Goal: Information Seeking & Learning: Learn about a topic

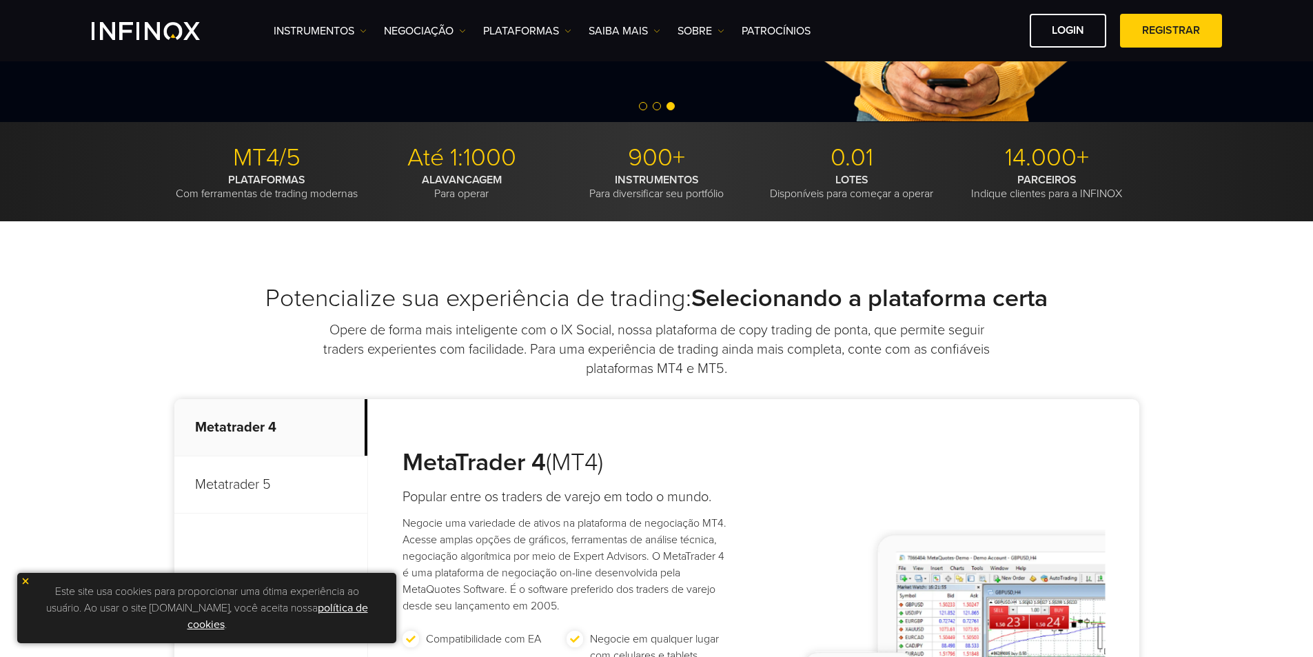
scroll to position [115, 0]
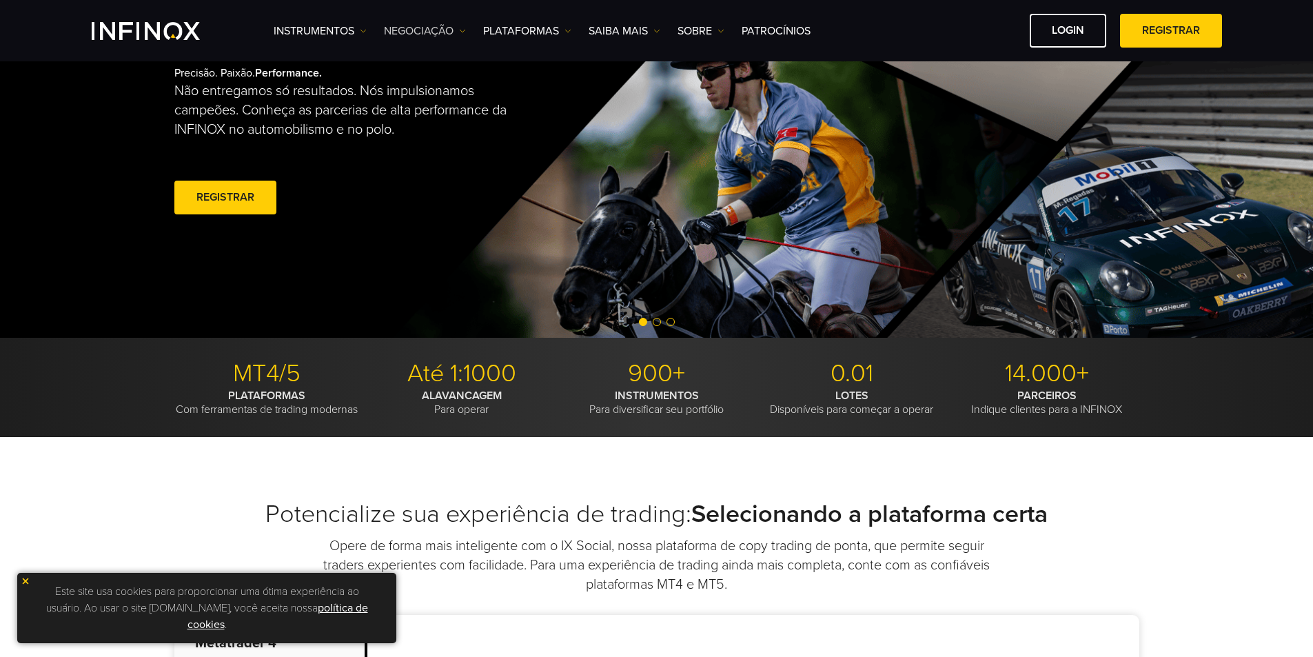
click at [411, 35] on link "NEGOCIAÇÃO" at bounding box center [425, 31] width 82 height 17
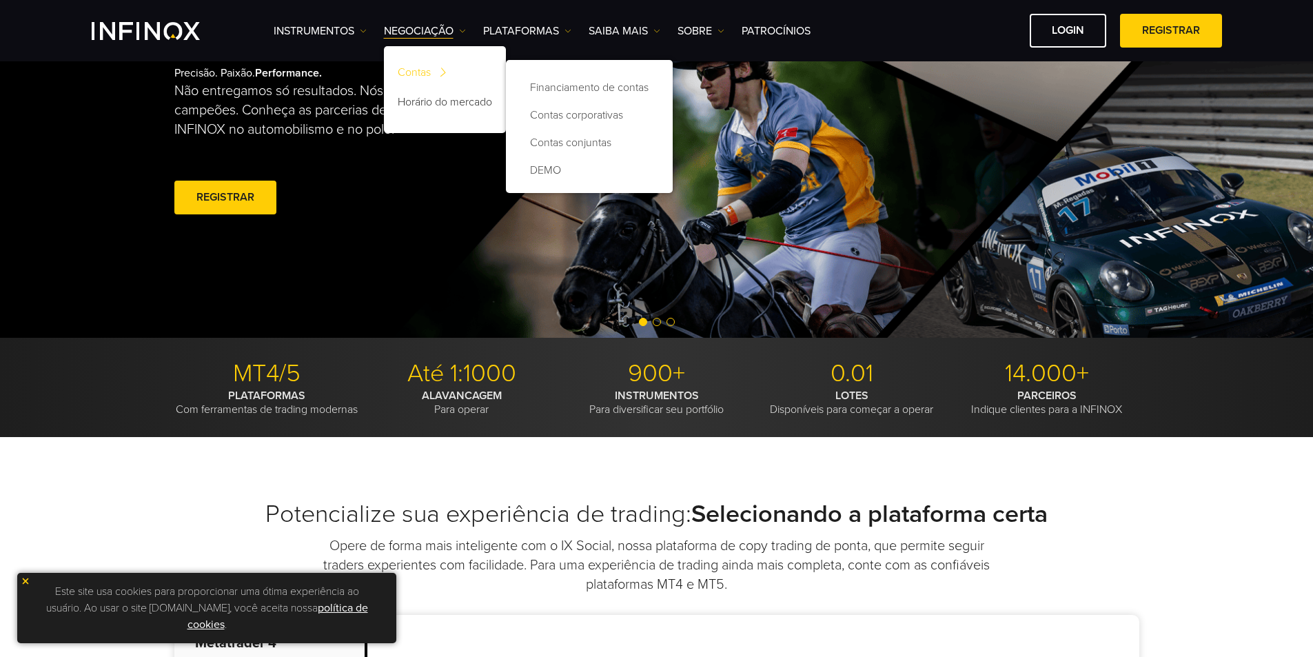
scroll to position [0, 0]
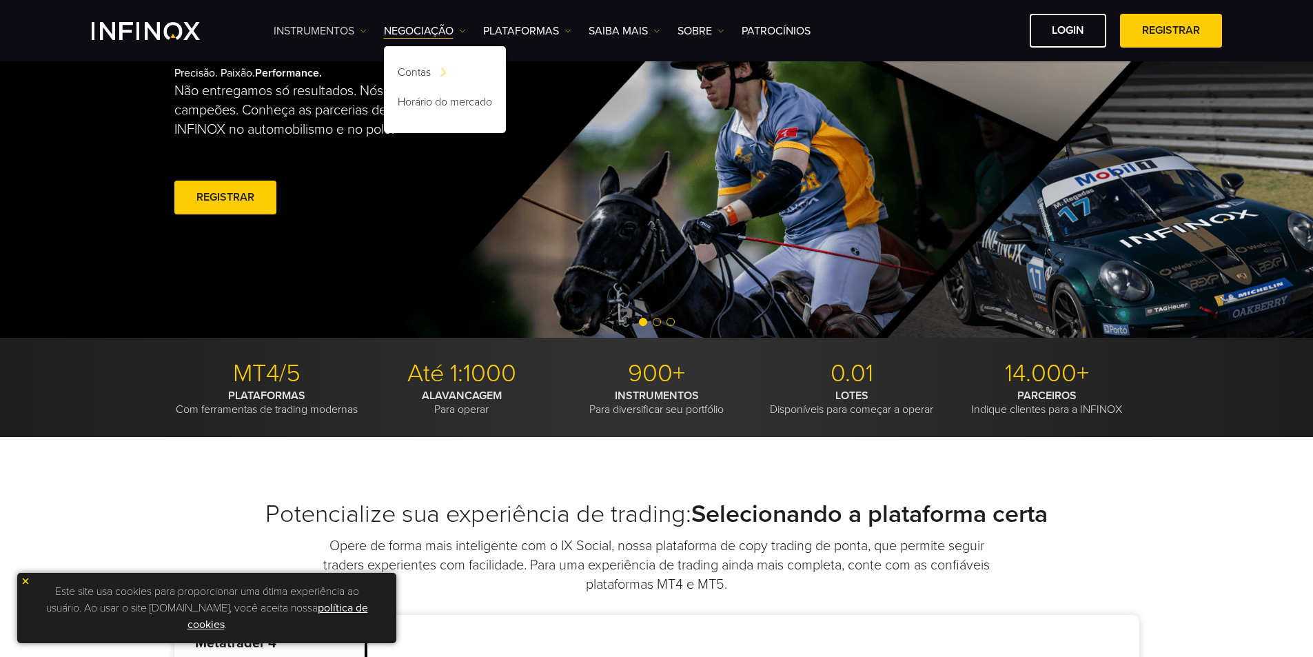
click at [333, 31] on link "Instrumentos" at bounding box center [320, 31] width 93 height 17
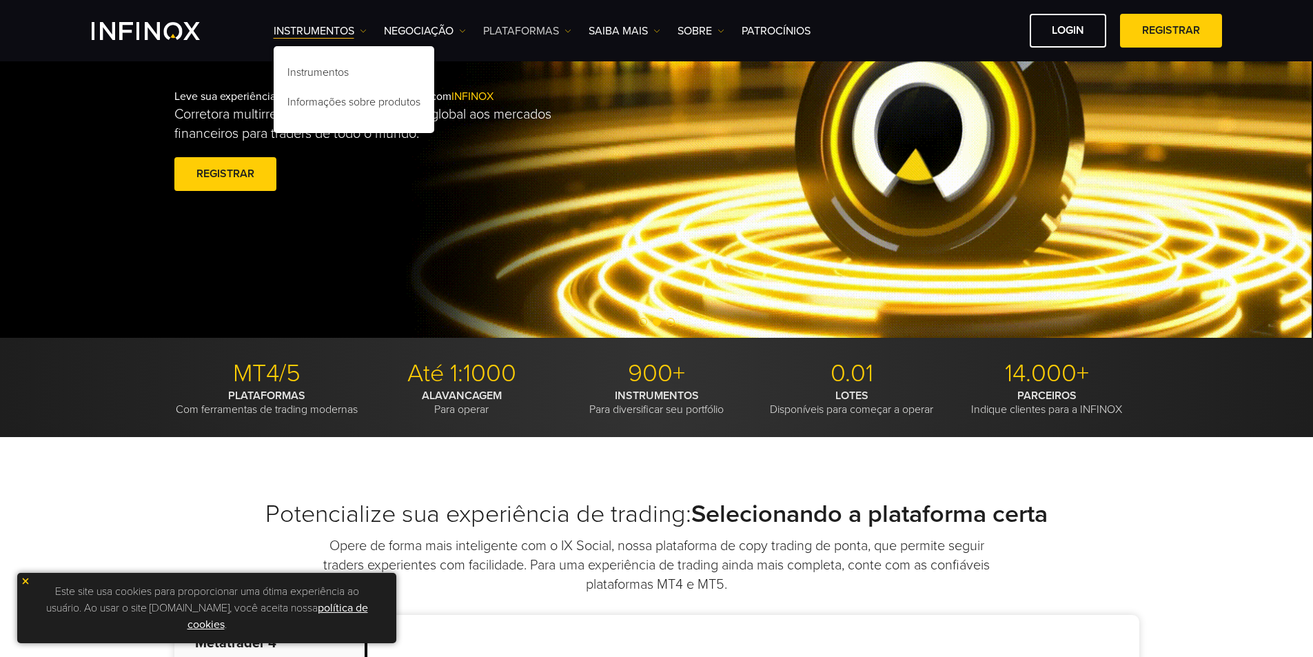
click at [537, 30] on link "PLATAFORMAS" at bounding box center [527, 31] width 88 height 17
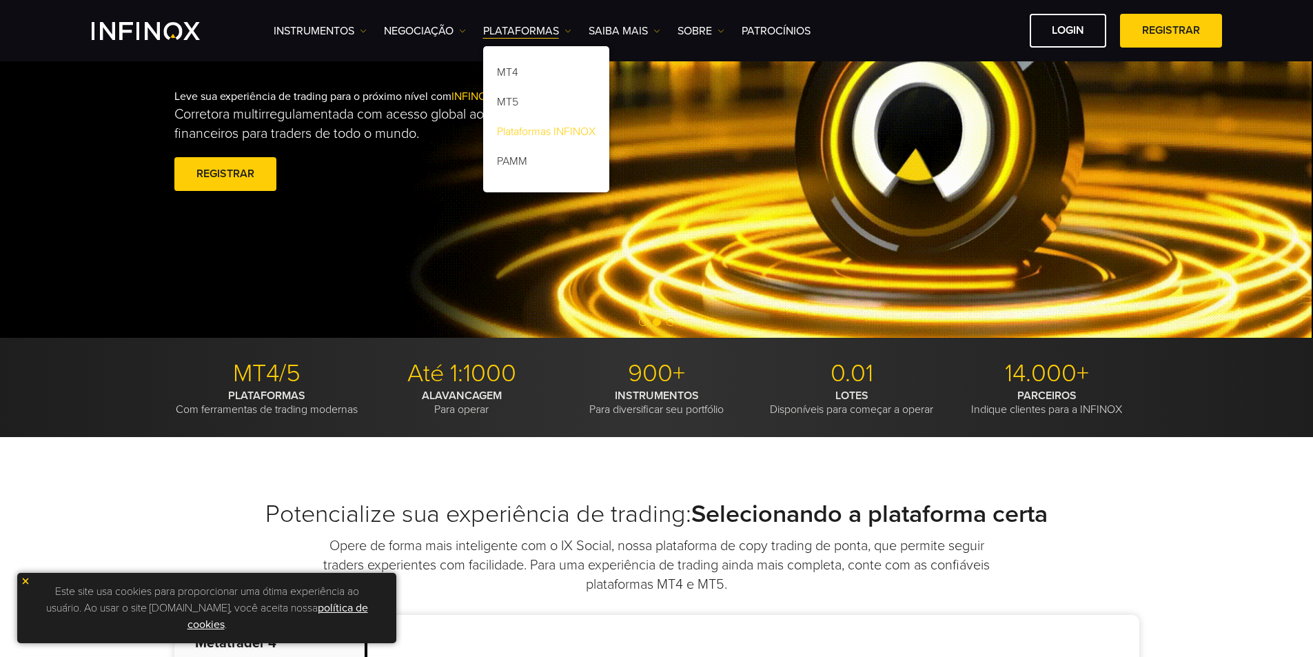
click at [551, 127] on link "Plataformas INFINOX" at bounding box center [546, 134] width 126 height 30
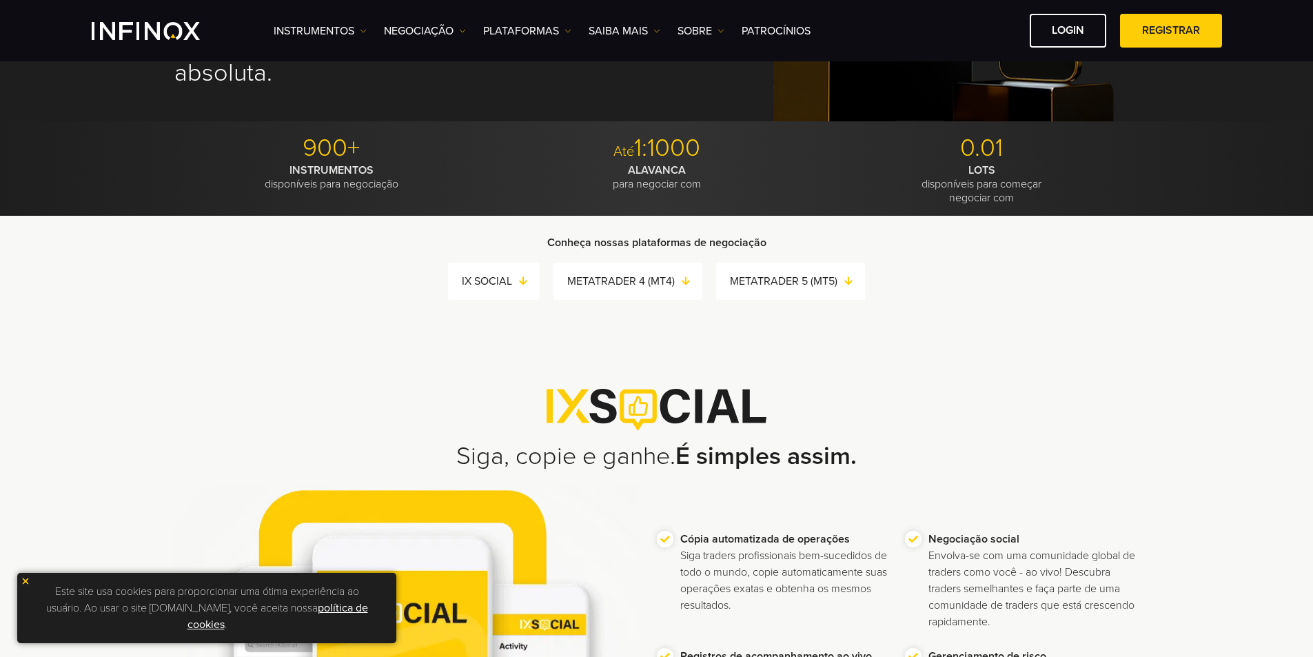
scroll to position [229, 0]
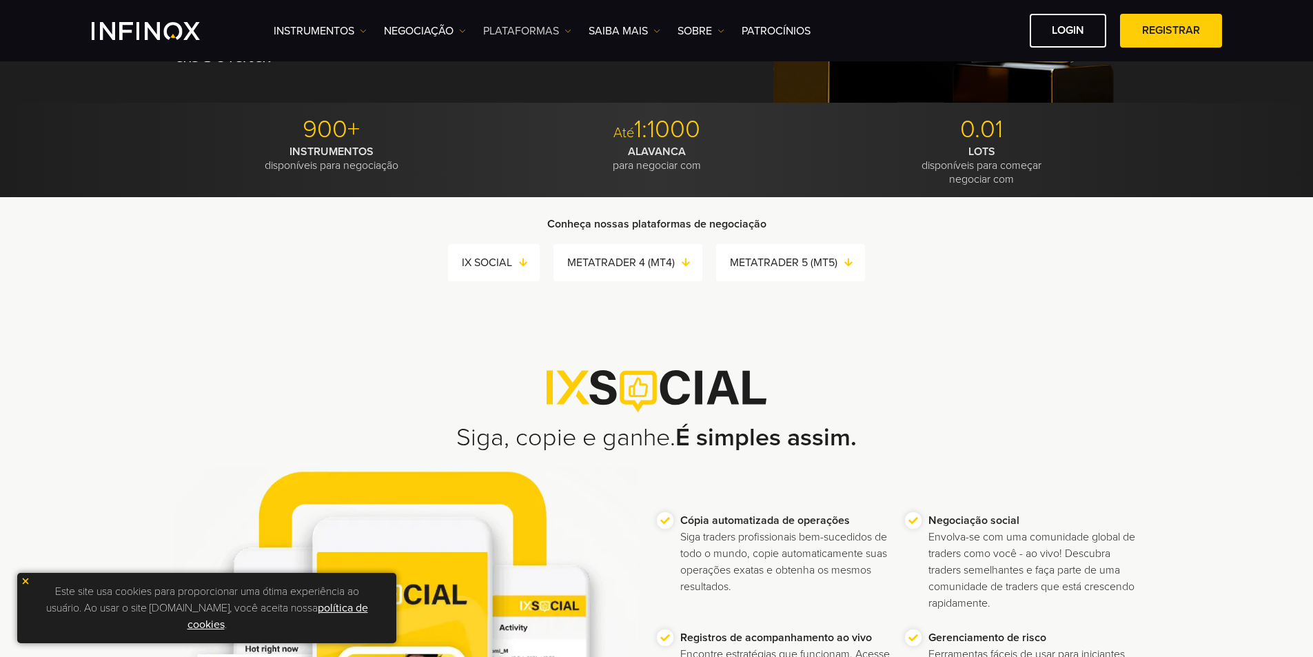
click at [530, 30] on link "PLATAFORMAS" at bounding box center [527, 31] width 88 height 17
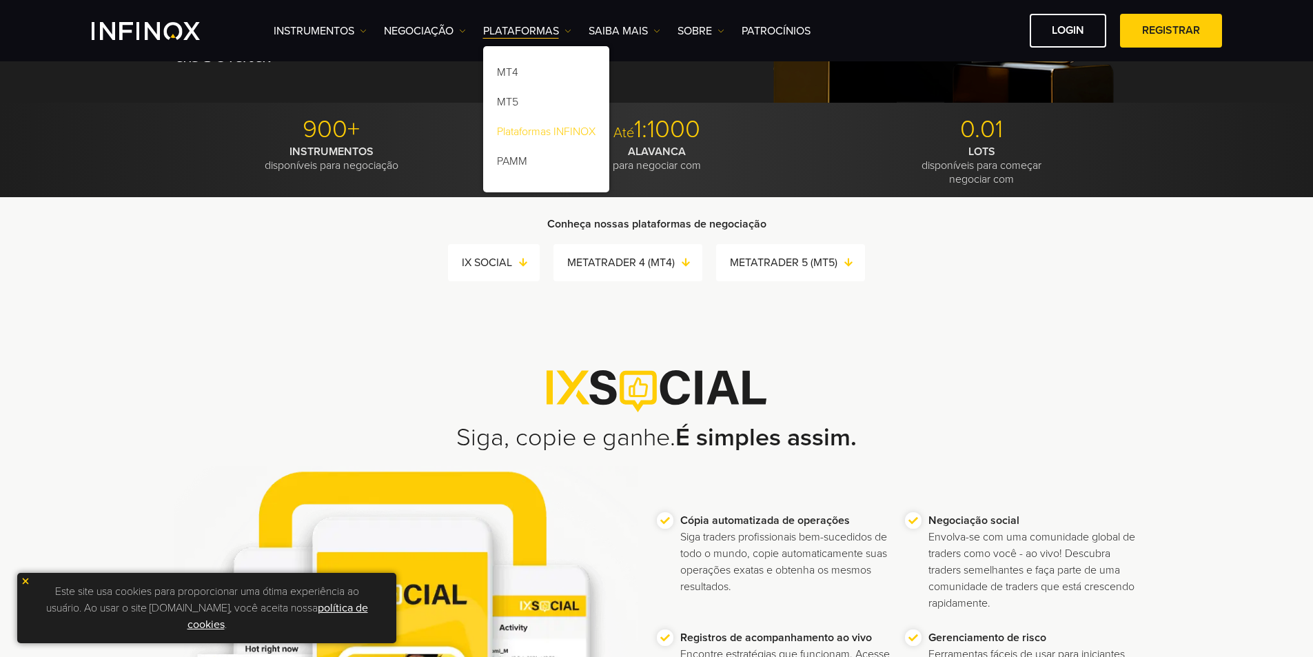
scroll to position [0, 0]
click at [577, 138] on link "Plataformas INFINOX" at bounding box center [546, 134] width 126 height 30
